Goal: Book appointment/travel/reservation

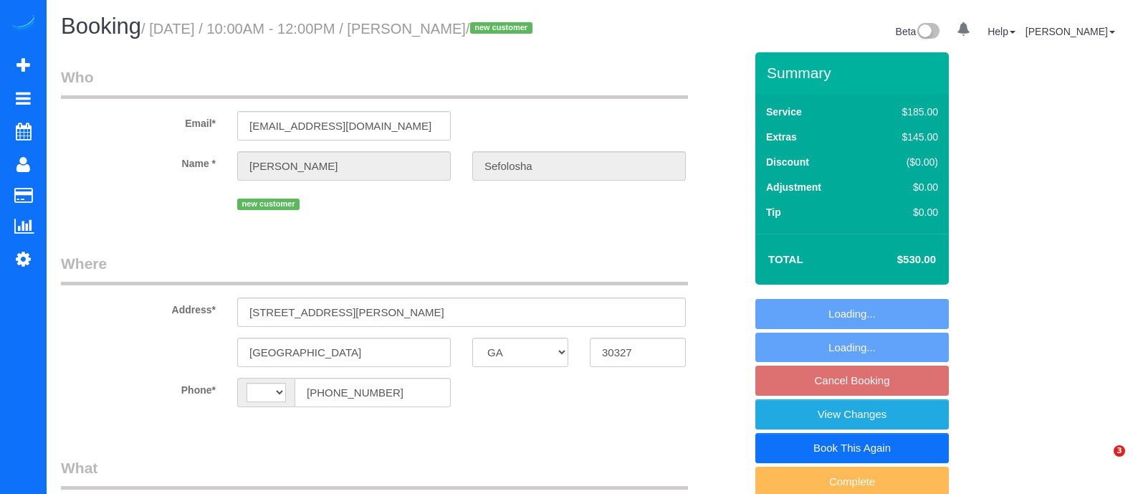
select select "GA"
select select "number:3"
select select "number:6"
select select "object:412"
select select "4"
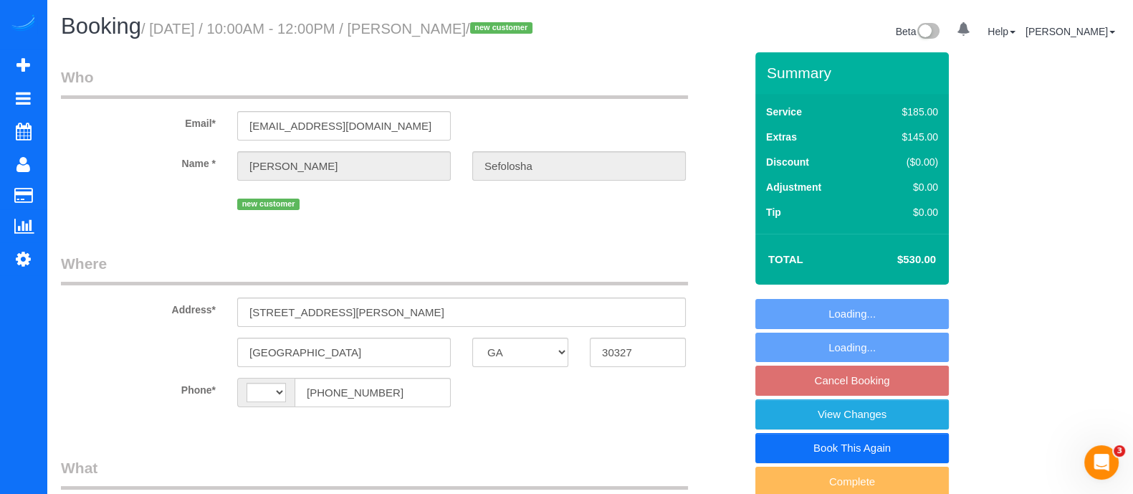
select select "string:[GEOGRAPHIC_DATA]"
select select "string:fspay-1adef389-313f-42d3-aaa0-d67a0fd5a40a"
select select "spot1"
select select "object:758"
select select "4"
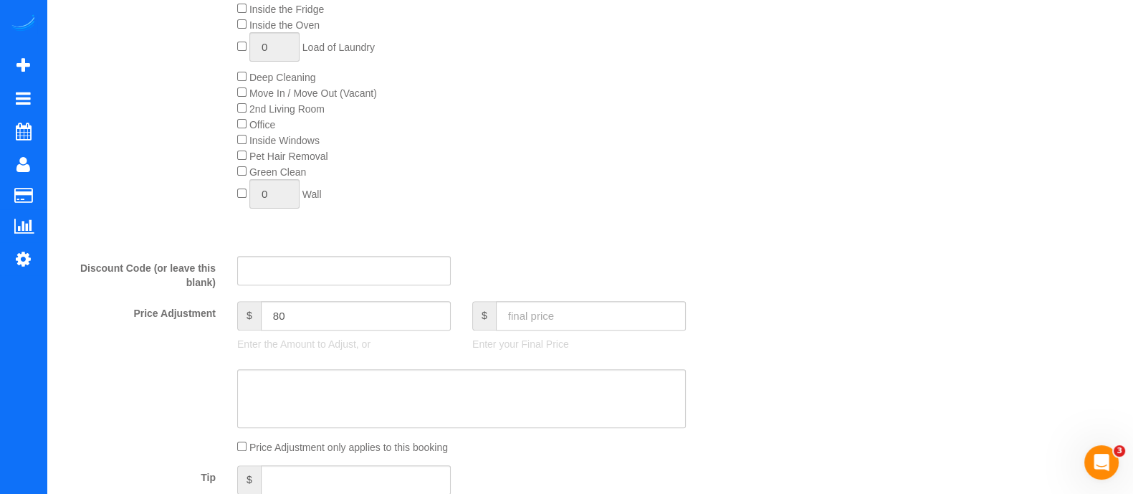
scroll to position [616, 0]
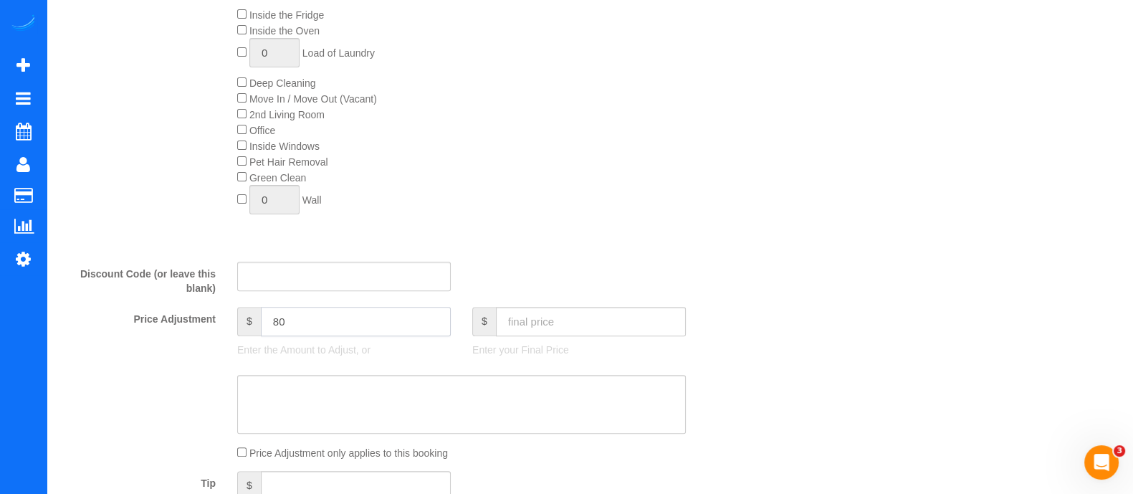
click at [380, 336] on input "80" at bounding box center [356, 321] width 190 height 29
type input "8"
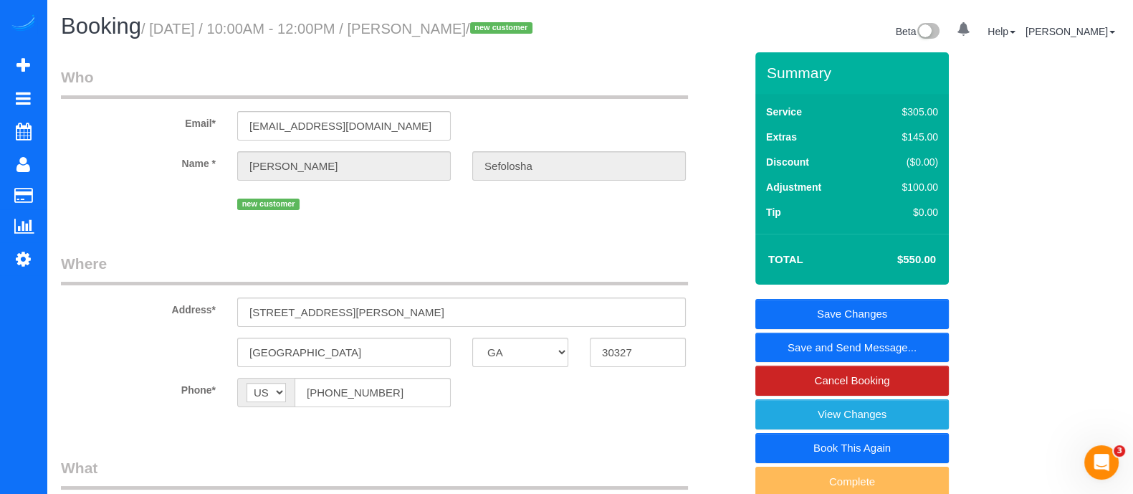
type input "100"
click at [901, 318] on link "Save Changes" at bounding box center [853, 314] width 194 height 30
